Goal: Browse casually: Explore the website without a specific task or goal

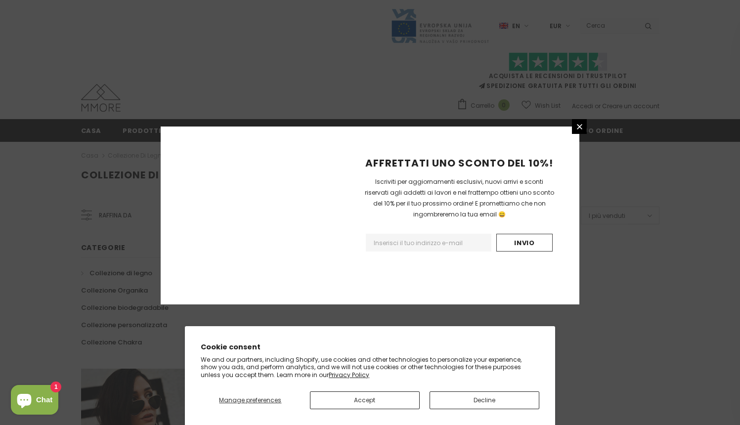
scroll to position [588, 0]
